Goal: Entertainment & Leisure: Consume media (video, audio)

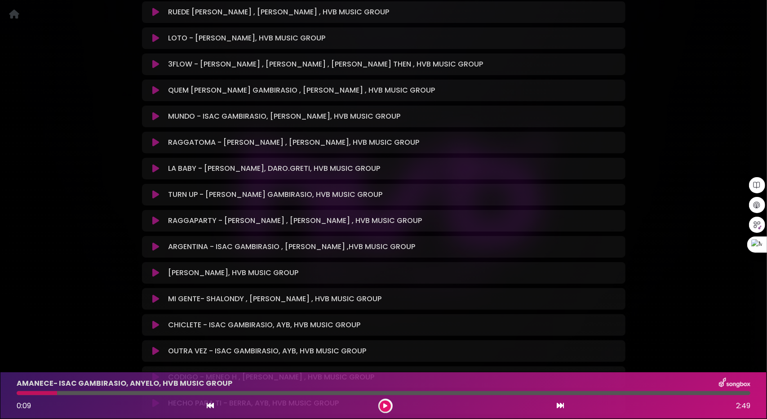
scroll to position [540, 0]
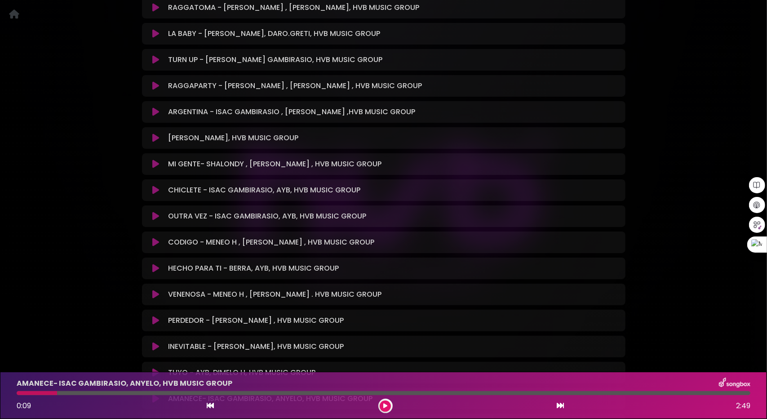
click at [154, 191] on icon at bounding box center [155, 190] width 7 height 9
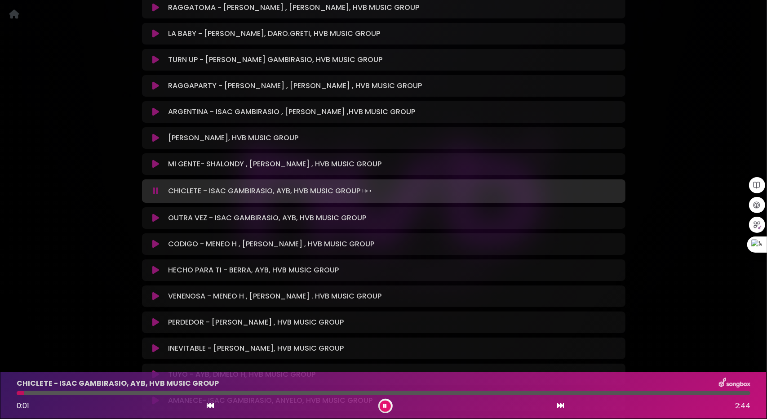
click at [56, 392] on div at bounding box center [384, 393] width 734 height 4
click at [152, 219] on button at bounding box center [156, 218] width 18 height 9
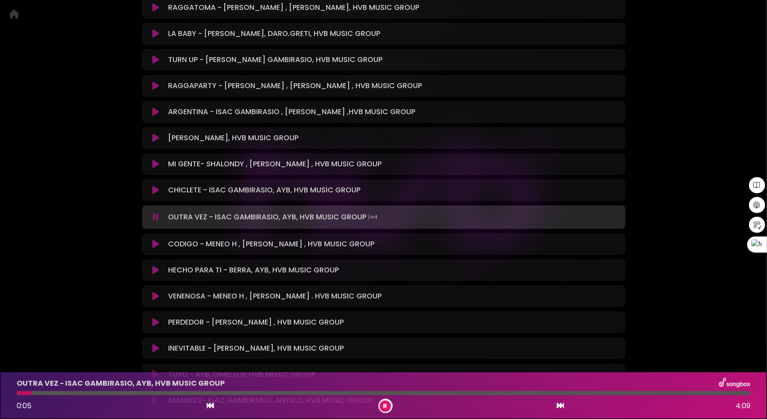
click at [156, 139] on icon at bounding box center [155, 138] width 7 height 9
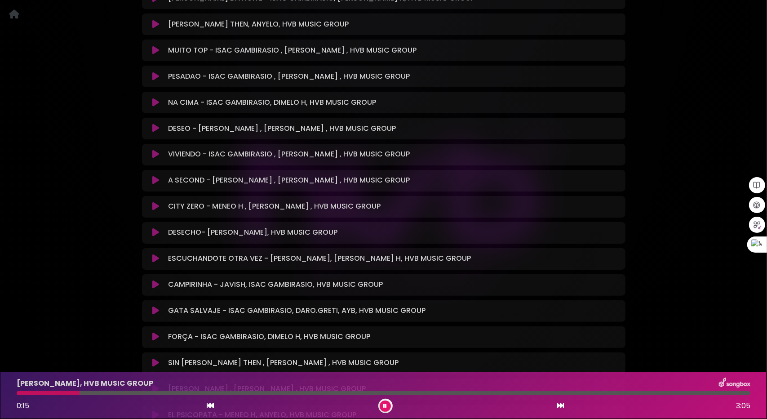
scroll to position [989, 0]
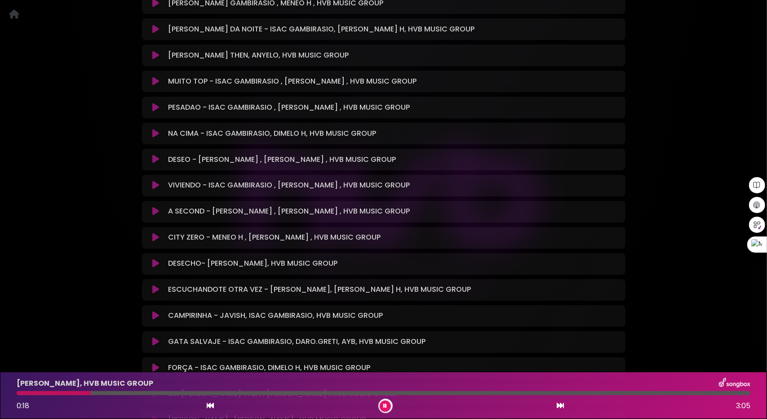
click at [157, 80] on icon at bounding box center [155, 81] width 7 height 9
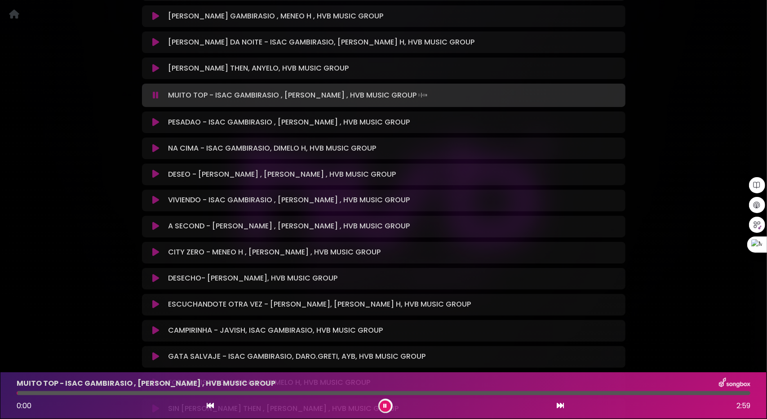
scroll to position [942, 0]
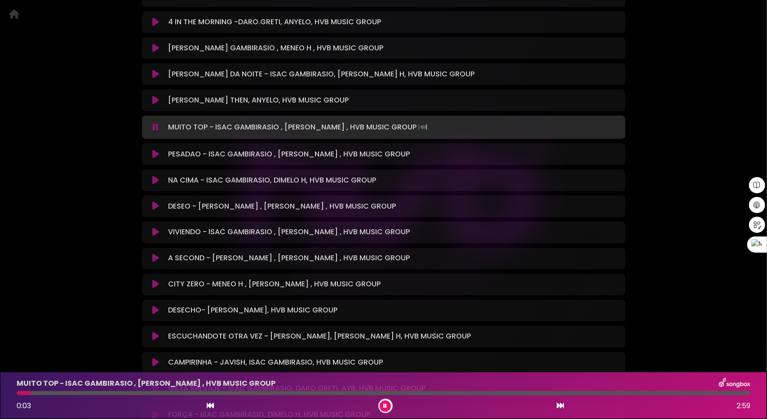
click at [158, 100] on icon at bounding box center [155, 100] width 7 height 9
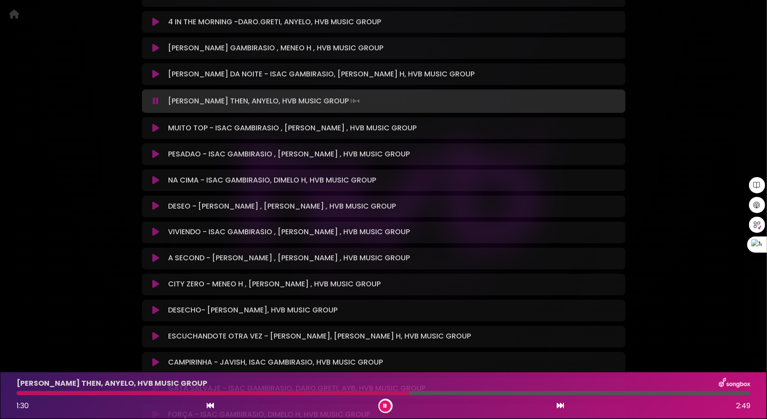
click at [388, 406] on button at bounding box center [385, 406] width 11 height 11
